Goal: Task Accomplishment & Management: Use online tool/utility

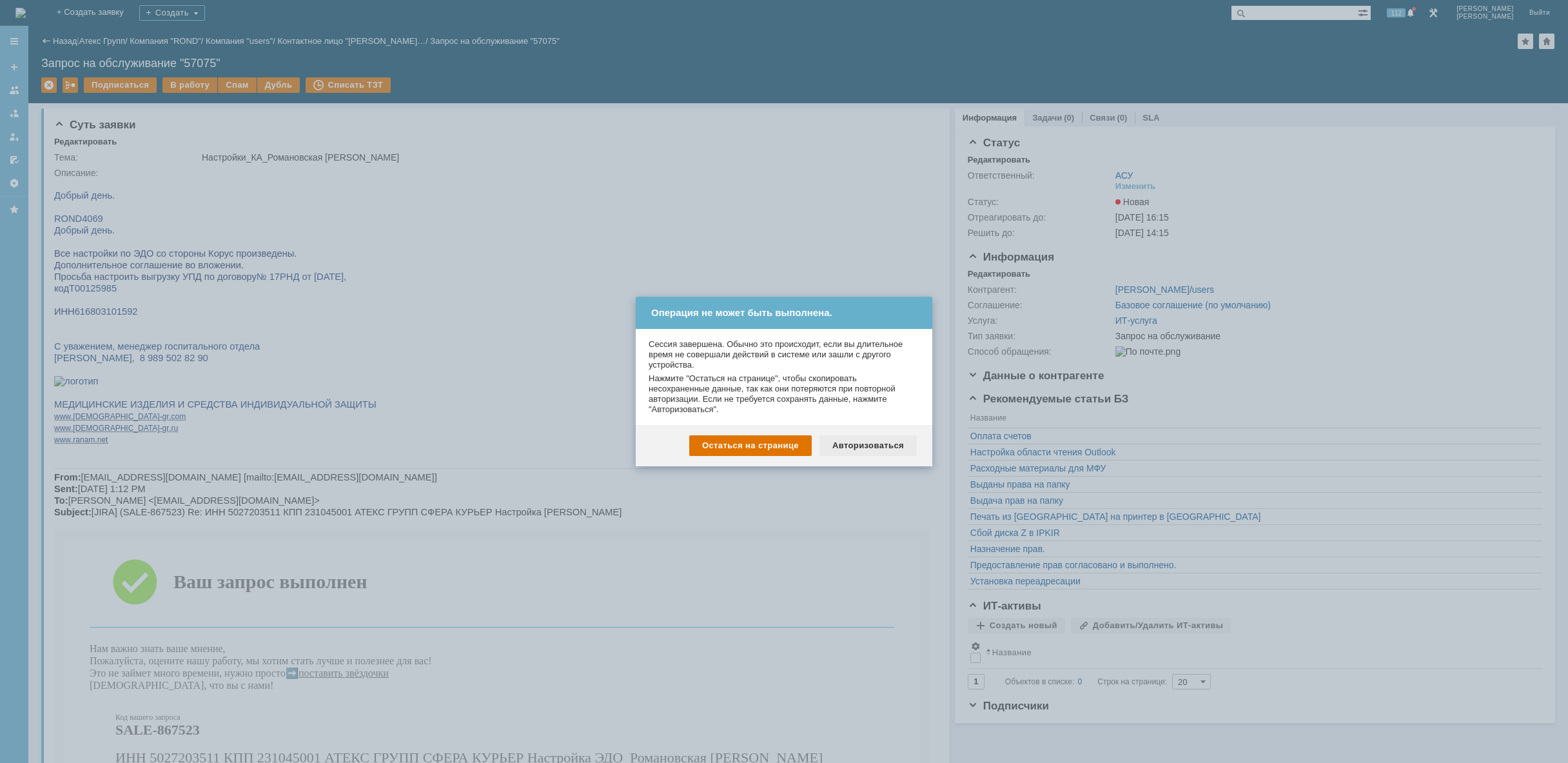
click at [899, 451] on div "Авторизоваться" at bounding box center [868, 445] width 97 height 20
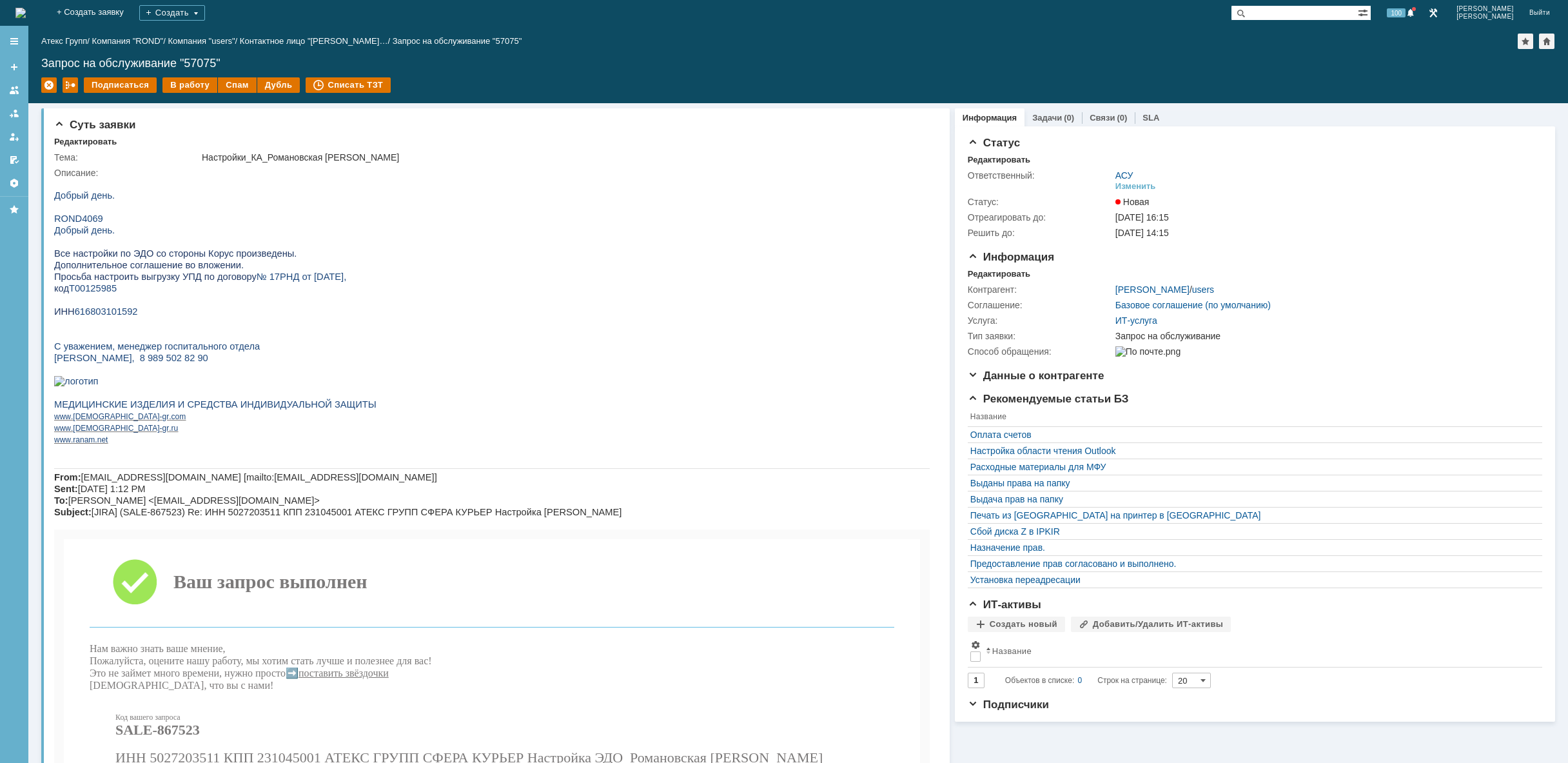
click at [25, 14] on img at bounding box center [20, 13] width 10 height 10
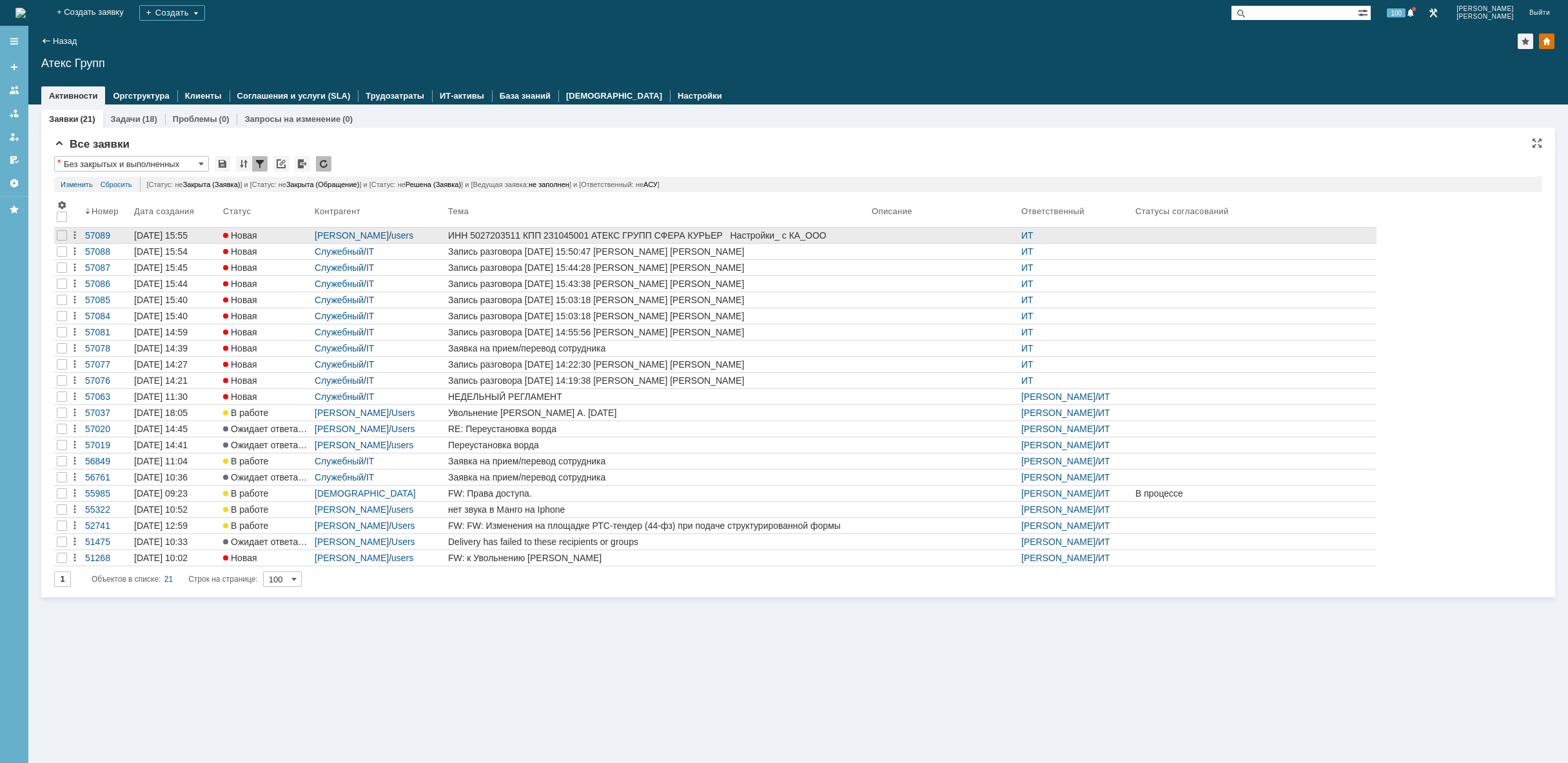
click at [761, 233] on div "ИНН 5027203511 КПП 231045001 АТЕКС ГРУПП СФЕРА КУРЬЕР Настройки_ с КА_ООО Профх…" at bounding box center [657, 235] width 419 height 10
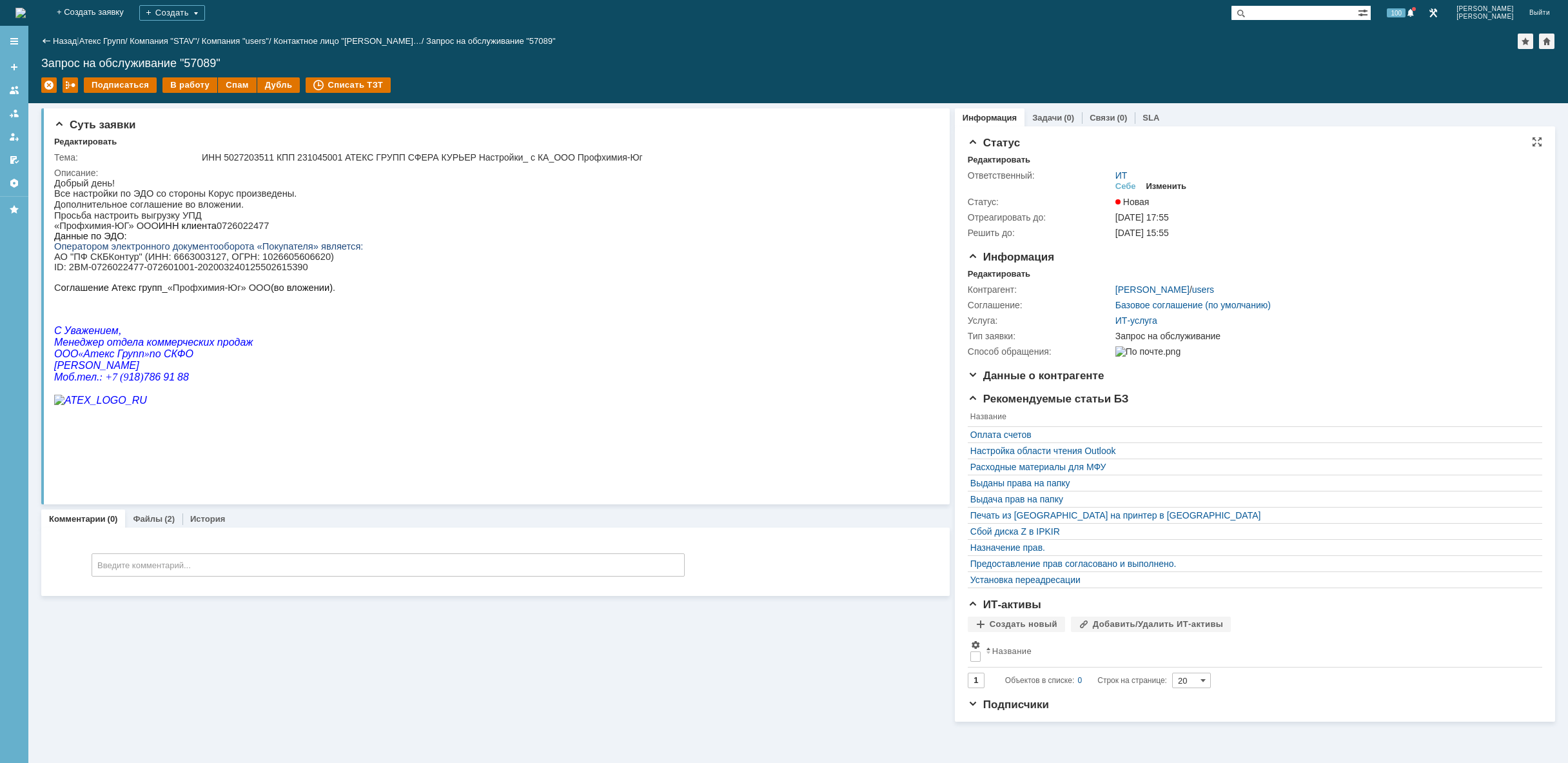
click at [1183, 185] on div "Изменить" at bounding box center [1167, 186] width 41 height 10
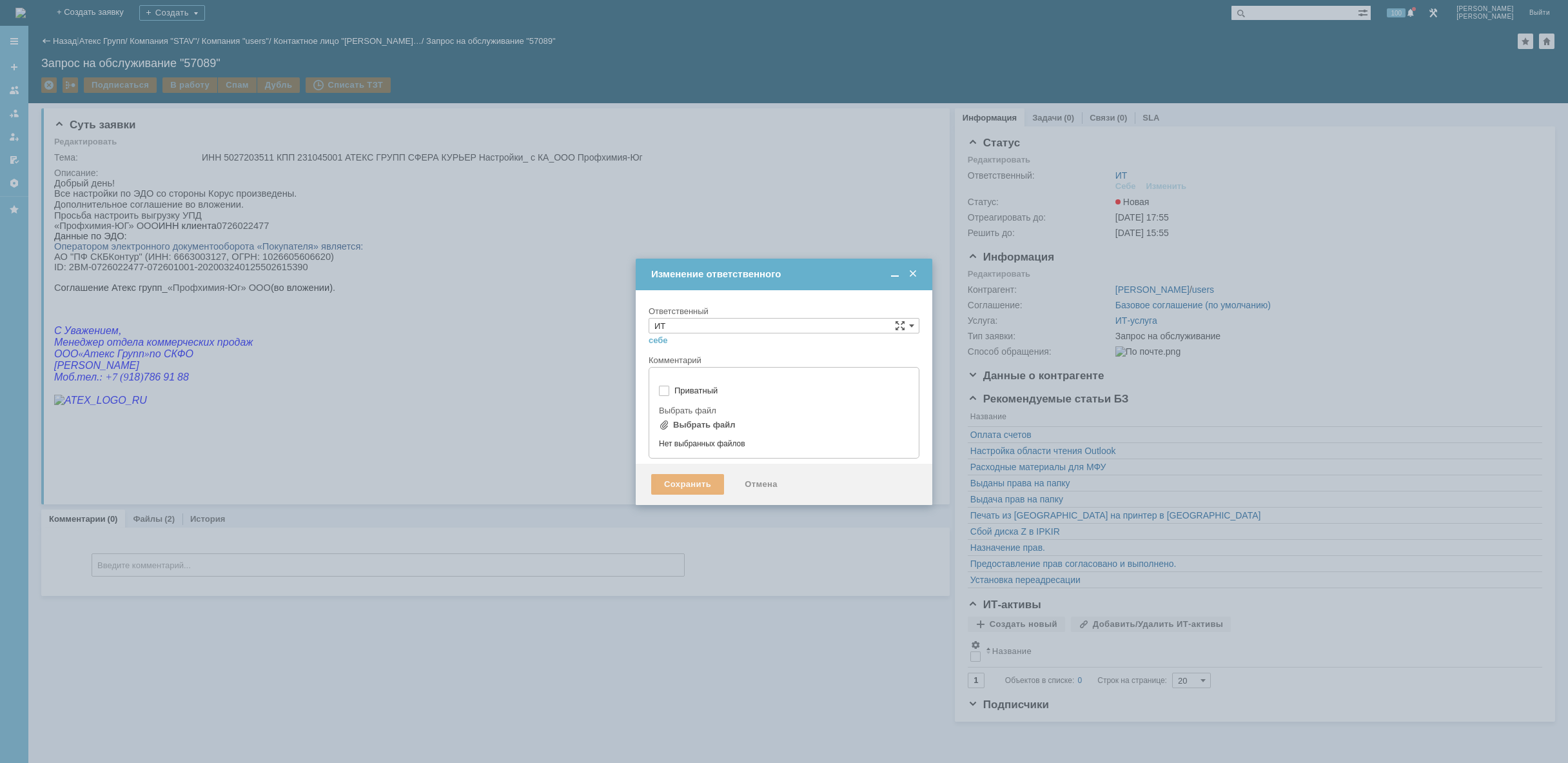
type input "[не указано]"
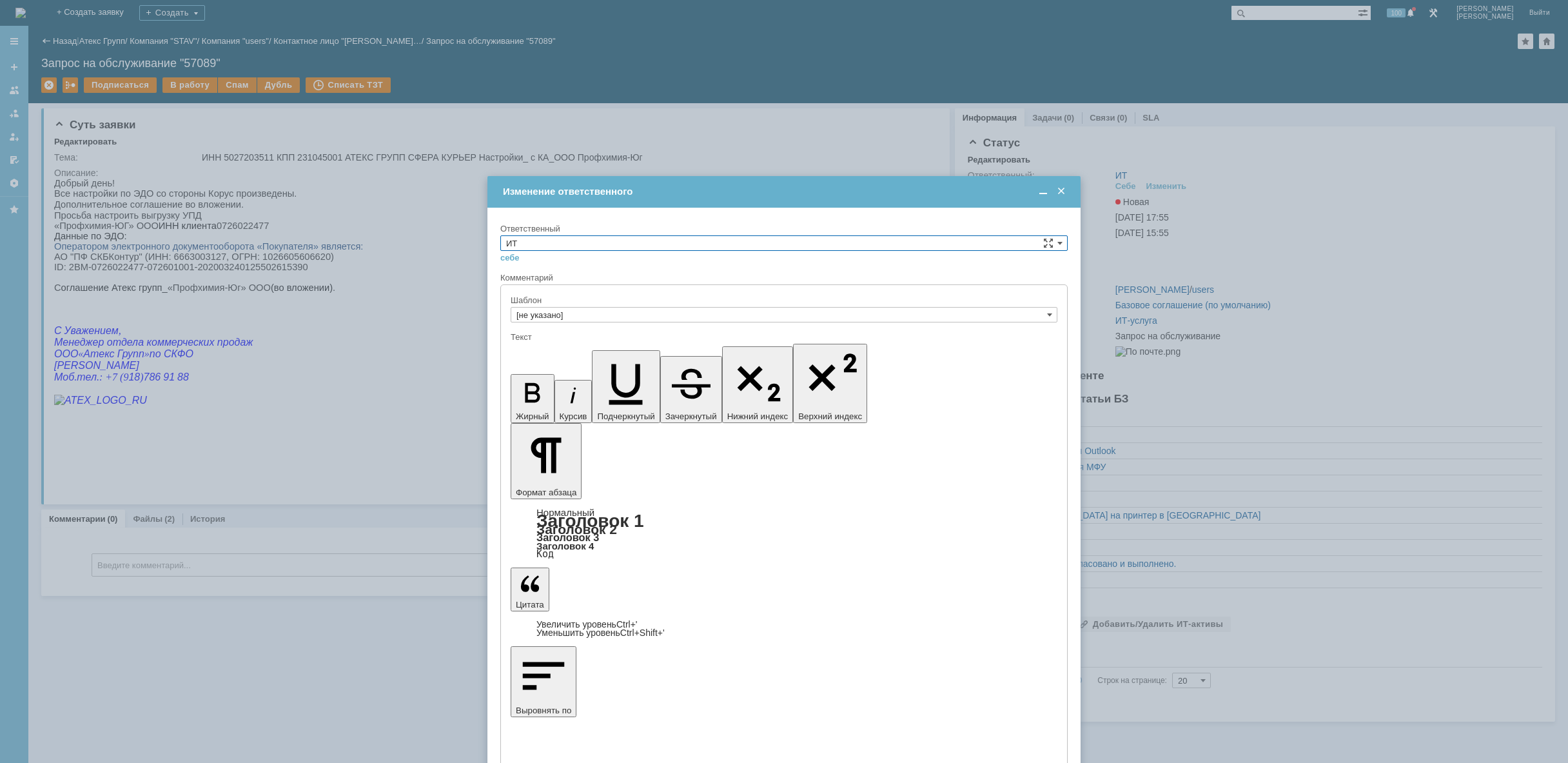
click at [806, 242] on input "ИТ" at bounding box center [784, 243] width 568 height 15
click at [720, 349] on span "АСУ" at bounding box center [784, 349] width 556 height 10
type input "АСУ"
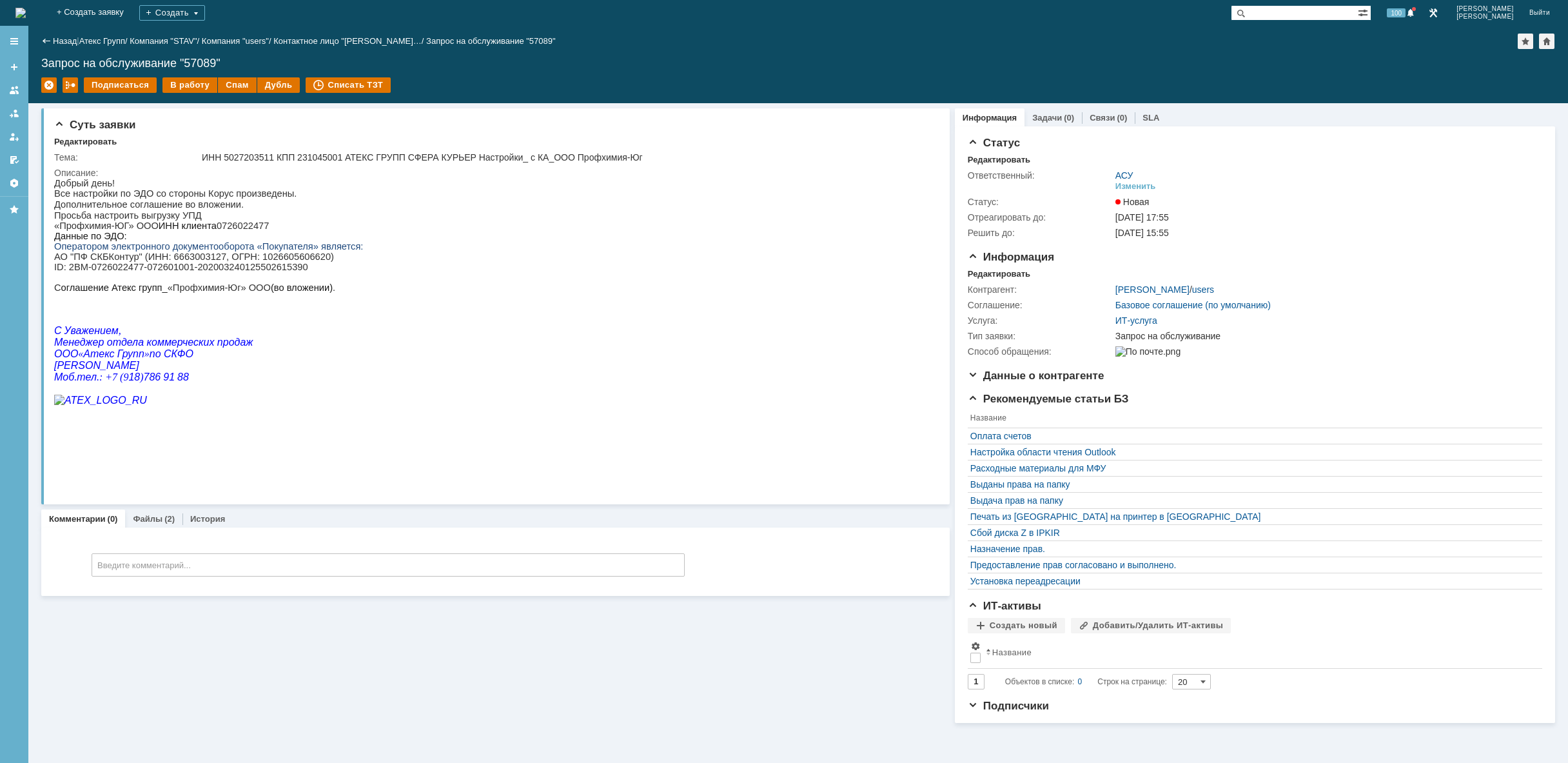
click at [25, 8] on img at bounding box center [20, 13] width 10 height 10
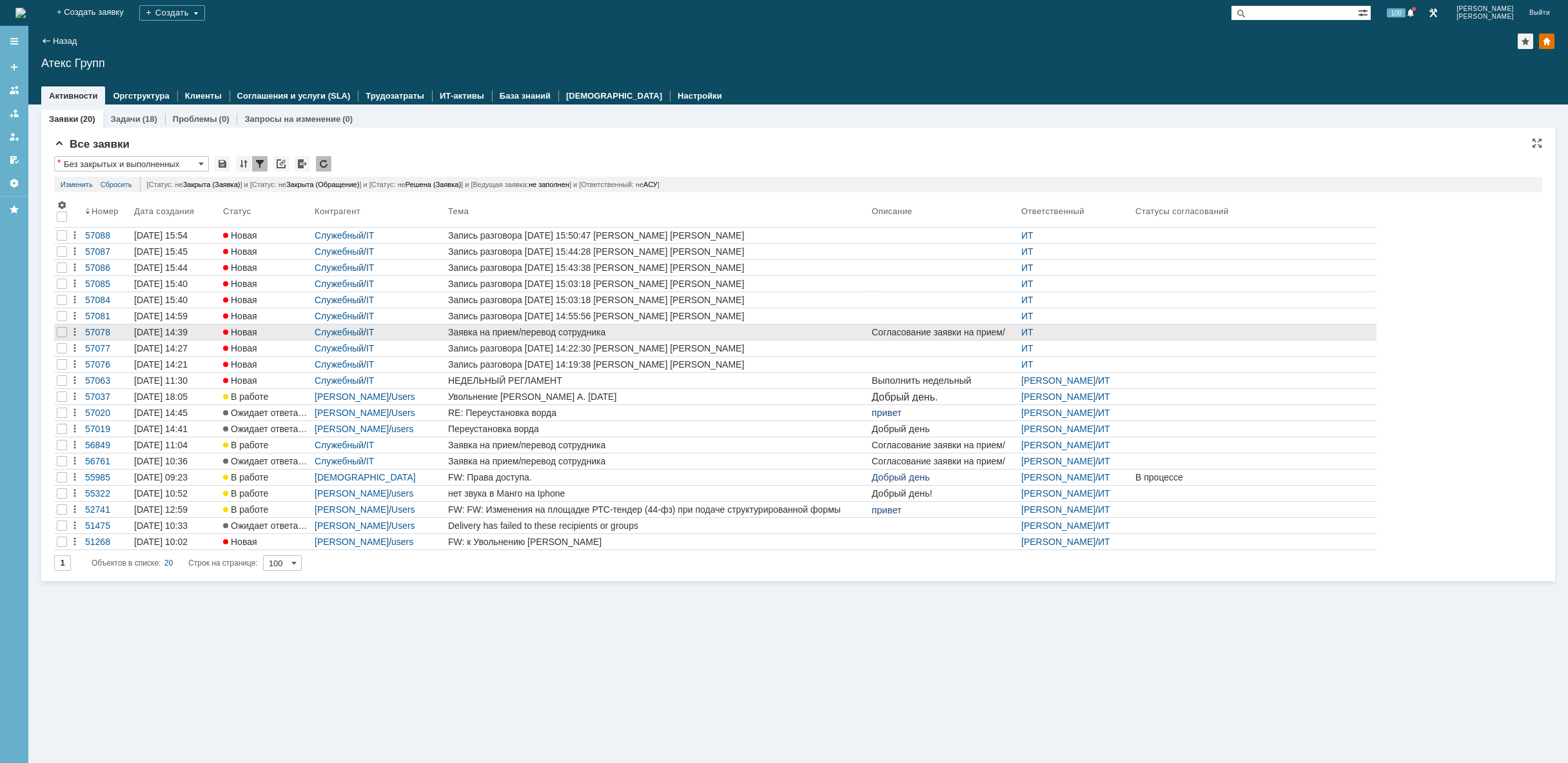
click at [547, 332] on div "Заявка на прием/перевод сотрудника" at bounding box center [657, 332] width 419 height 10
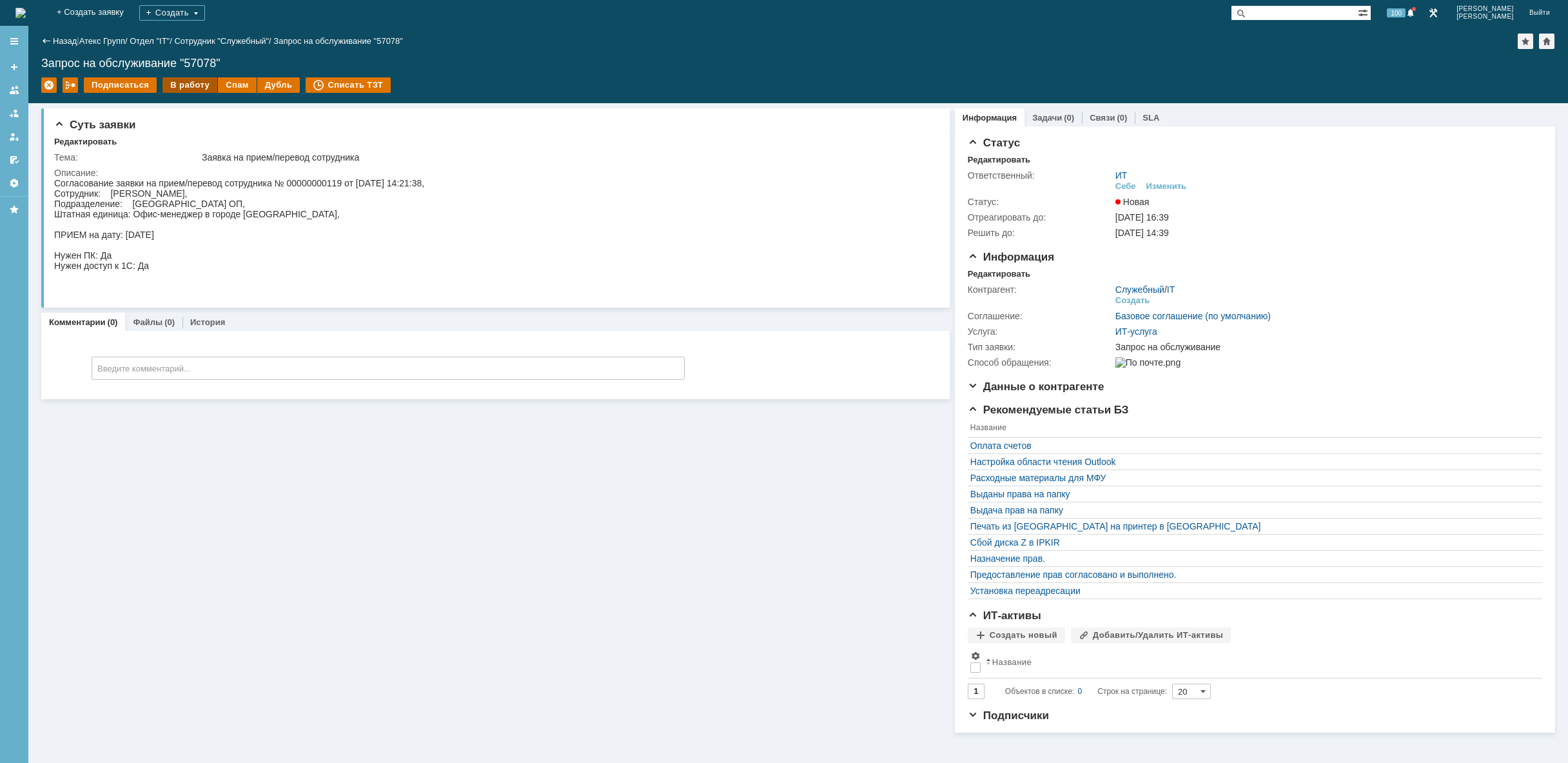
click at [168, 82] on div "В работу" at bounding box center [190, 85] width 55 height 15
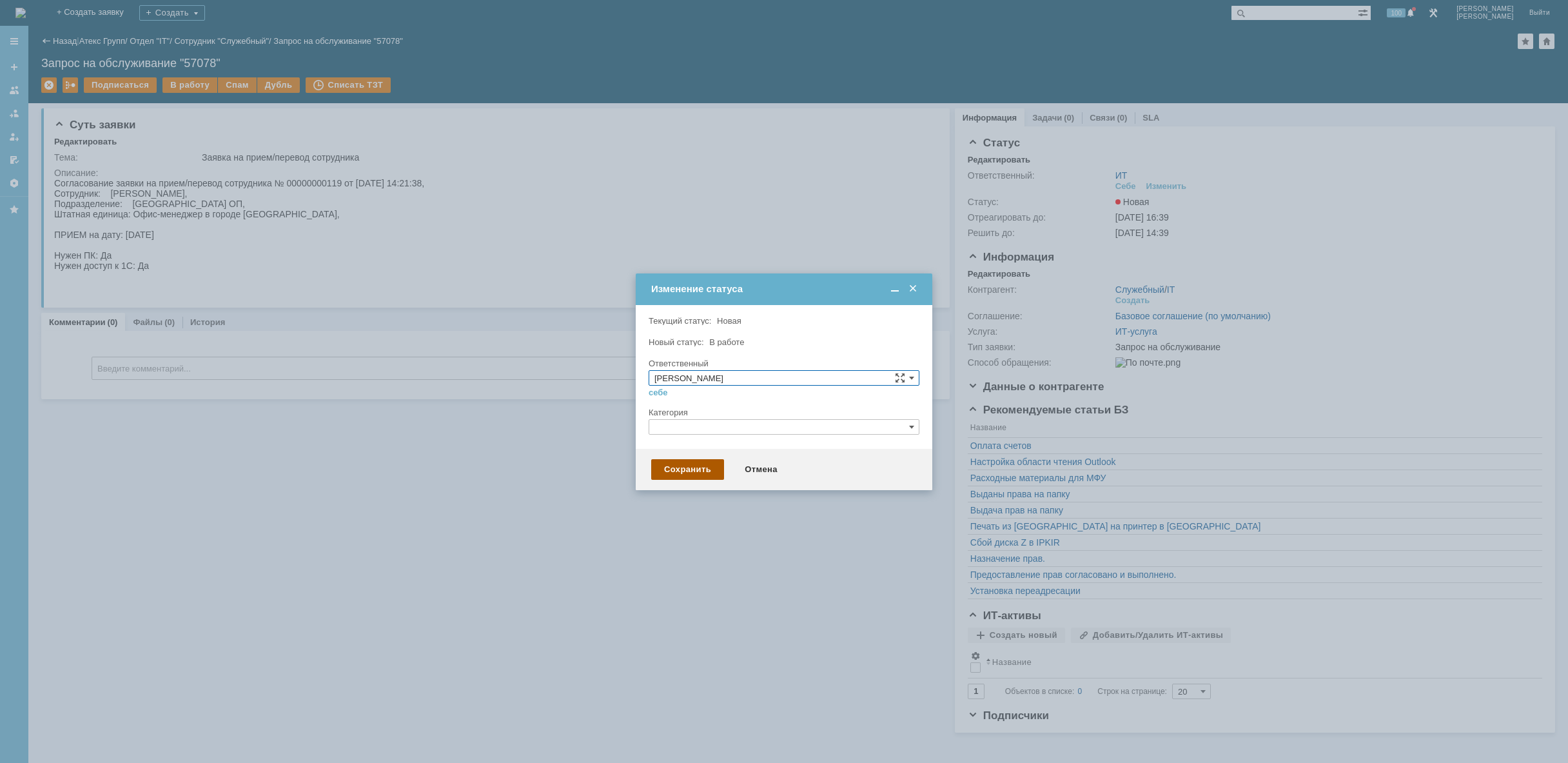
click at [685, 465] on div "Сохранить" at bounding box center [688, 469] width 73 height 20
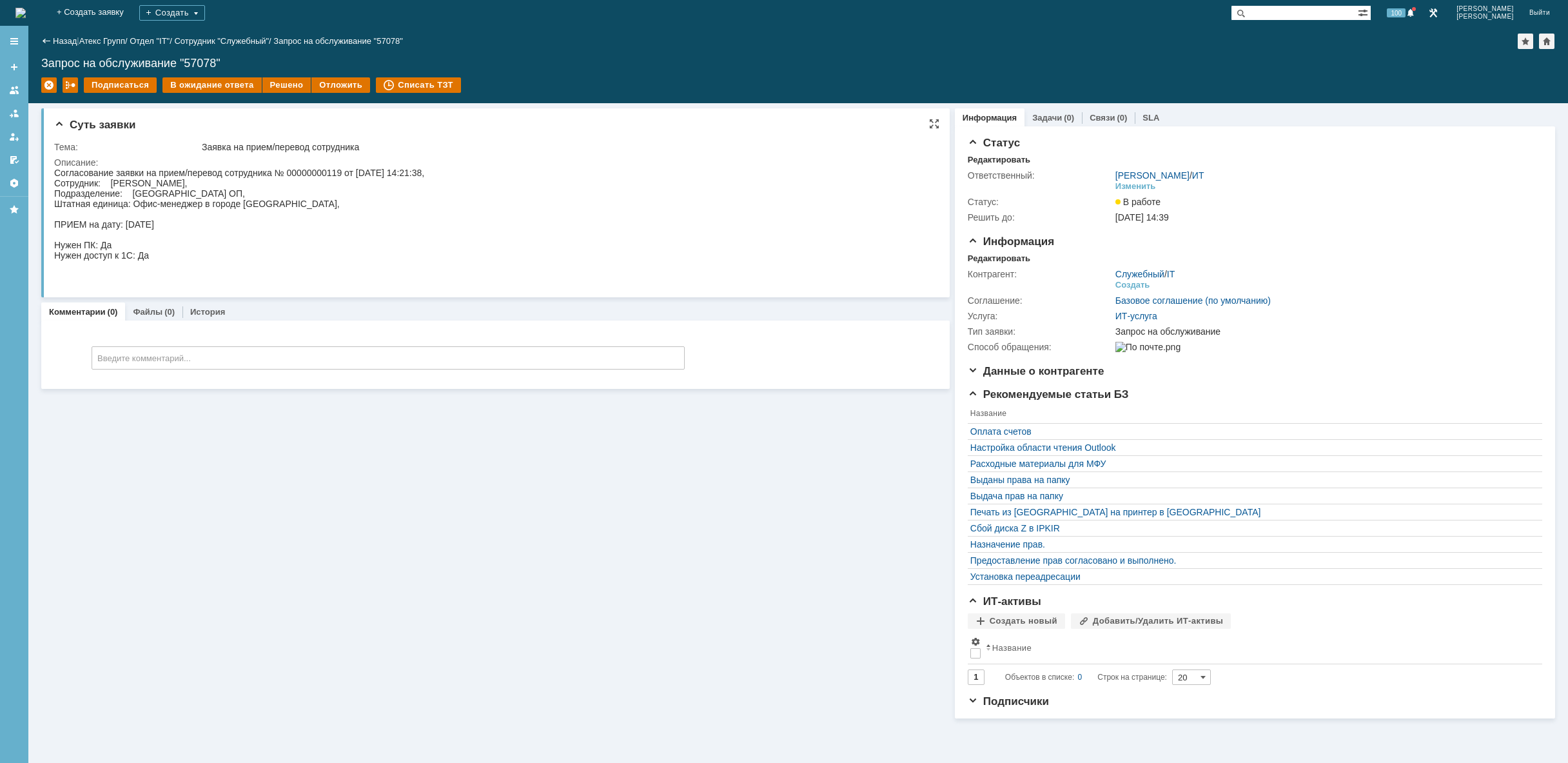
click at [314, 250] on div "Согласование заявки на прием/перевод сотрудника № 00000000119 от 18.08.2025 14:…" at bounding box center [239, 224] width 370 height 113
click at [308, 502] on div "Суть заявки Тема: Заявка на прием/перевод сотрудника Описание: Комментарии (0) …" at bounding box center [496, 410] width 909 height 615
